Goal: Task Accomplishment & Management: Manage account settings

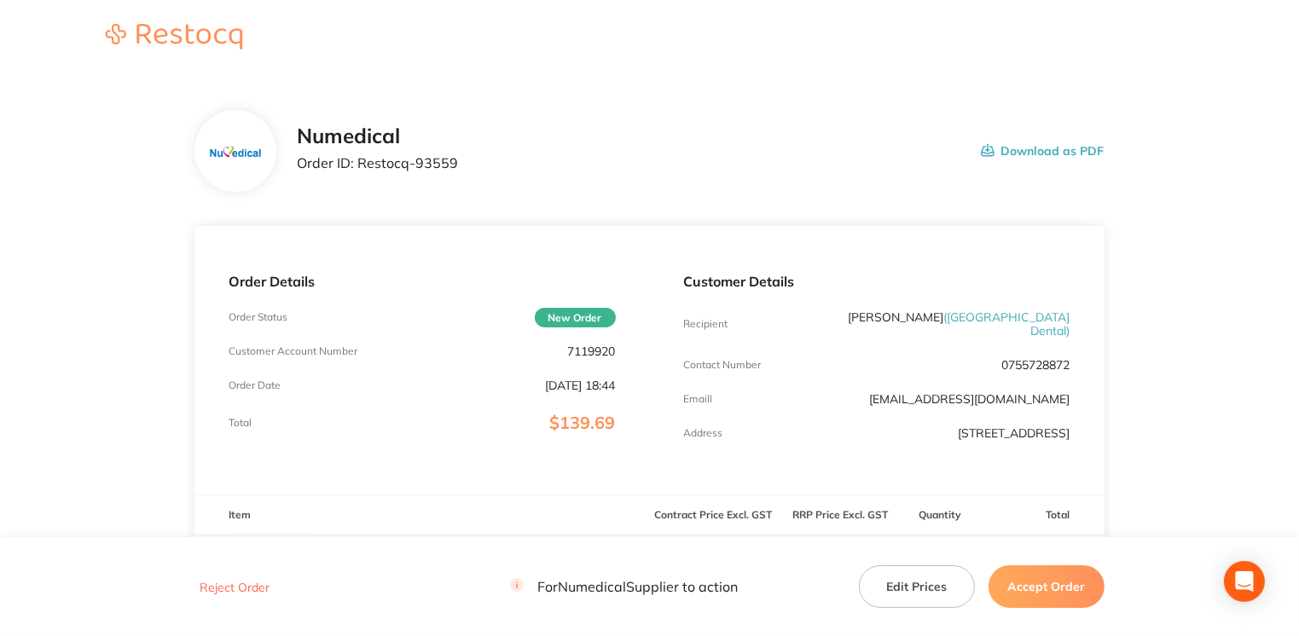
drag, startPoint x: 921, startPoint y: 317, endPoint x: 1074, endPoint y: 311, distance: 152.8
click at [1074, 311] on div "Customer Details Recipient [PERSON_NAME] ( [GEOGRAPHIC_DATA] Dental ) Contact N…" at bounding box center [877, 360] width 455 height 269
drag, startPoint x: 1074, startPoint y: 311, endPoint x: 1025, endPoint y: 317, distance: 49.0
copy span "[GEOGRAPHIC_DATA] Dental"
click at [1053, 587] on button "Accept Order" at bounding box center [1047, 587] width 116 height 43
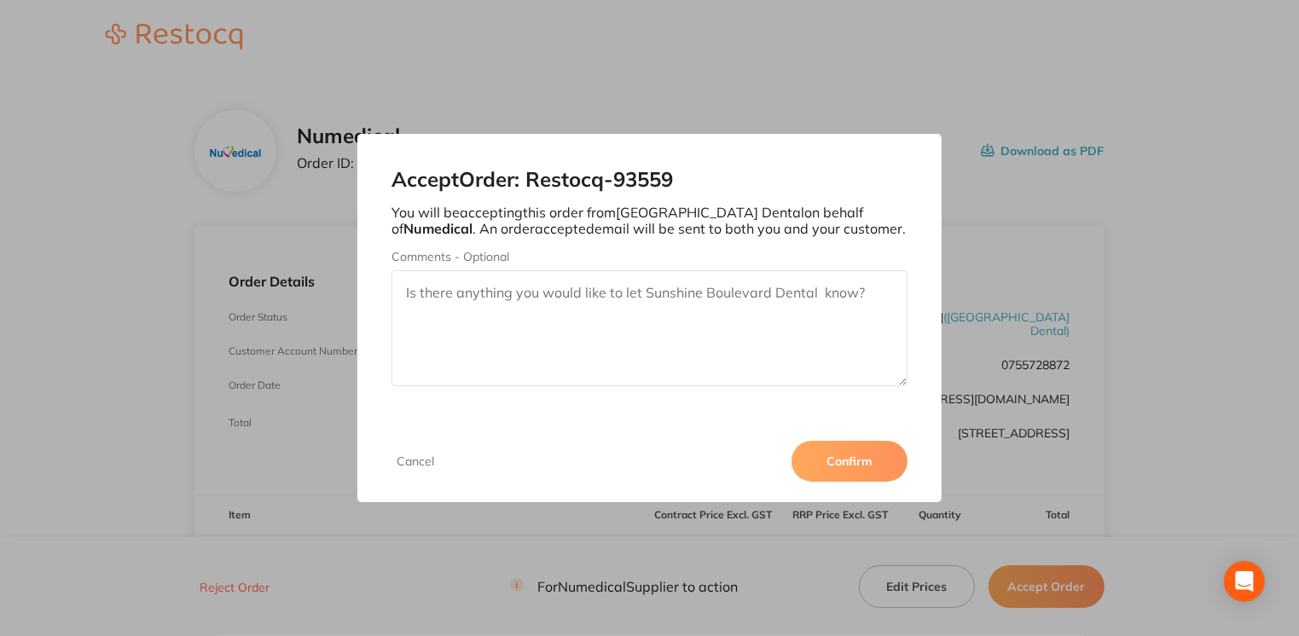
click at [829, 455] on button "Confirm" at bounding box center [850, 461] width 116 height 41
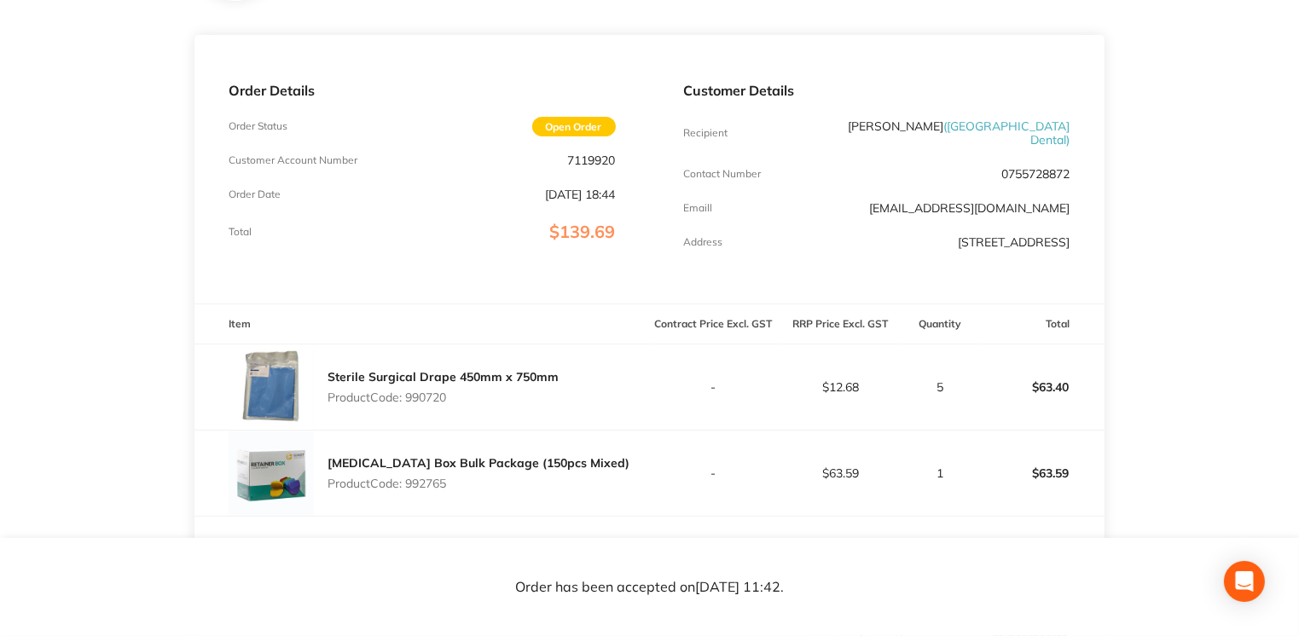
scroll to position [193, 0]
